Goal: Information Seeking & Learning: Check status

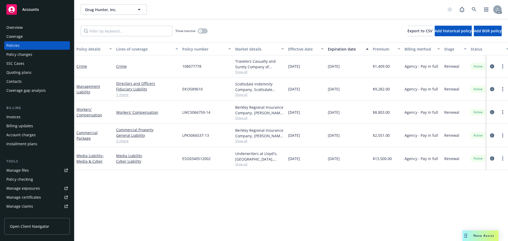
scroll to position [0, 77]
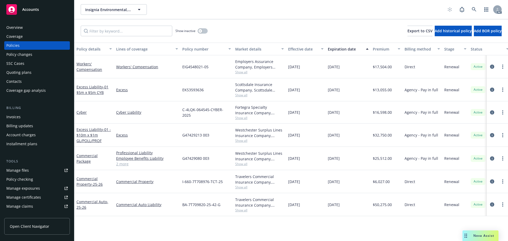
click at [125, 163] on link "2 more" at bounding box center [147, 164] width 62 height 6
